Goal: Navigation & Orientation: Find specific page/section

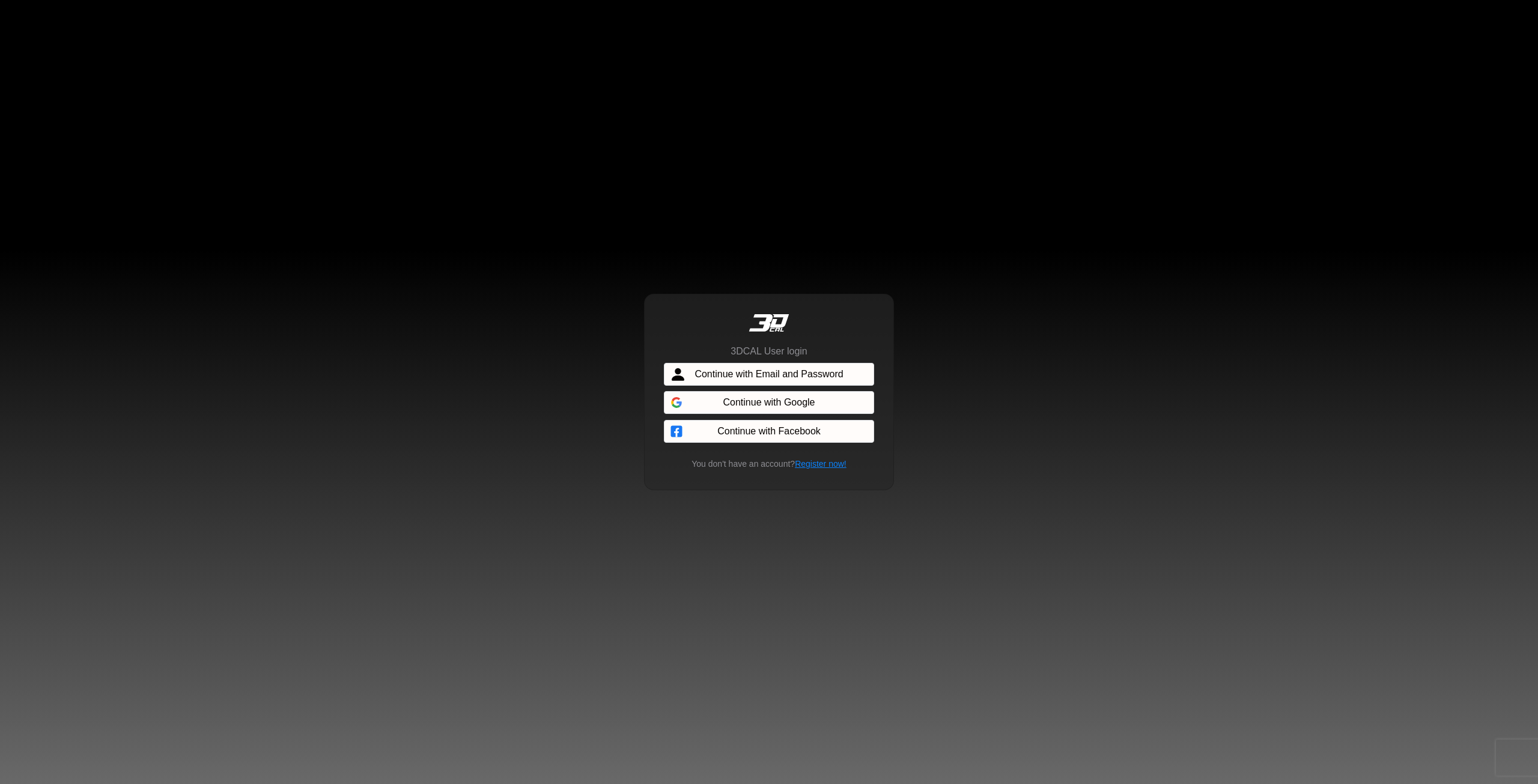
click at [765, 327] on em at bounding box center [768, 323] width 48 height 38
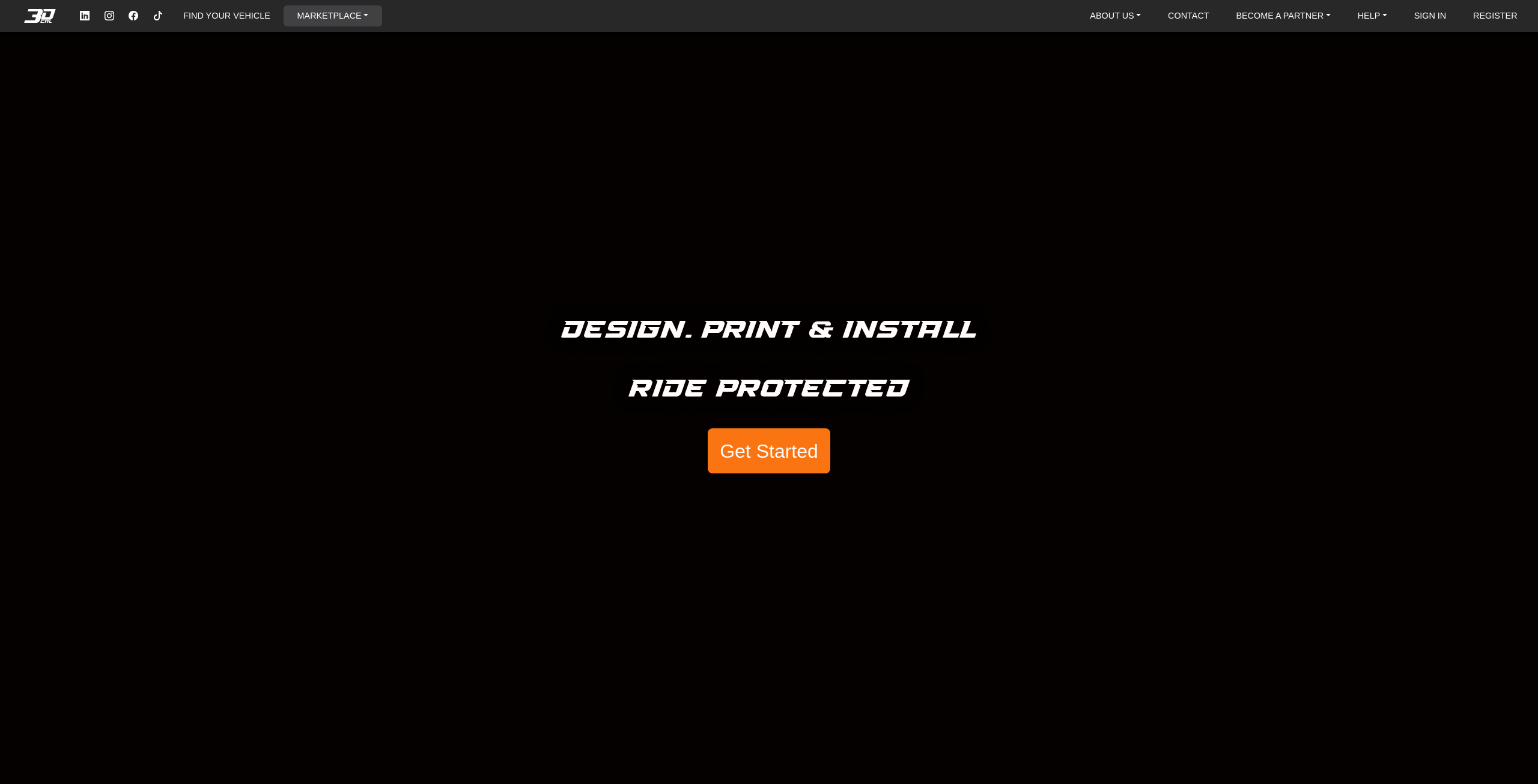
click at [343, 16] on link "MARKETPLACE" at bounding box center [333, 16] width 81 height 21
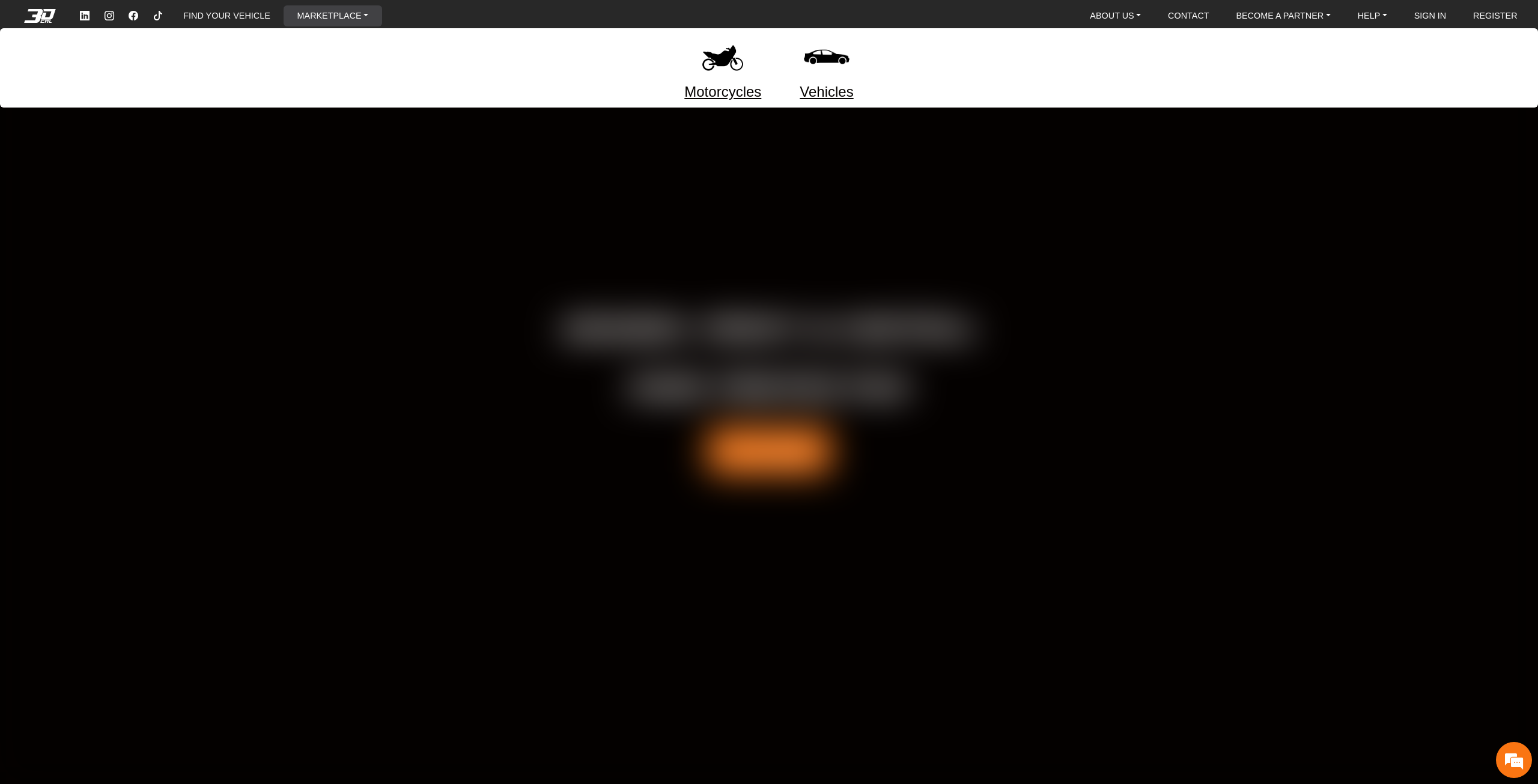
click at [818, 51] on img at bounding box center [826, 56] width 50 height 50
